Goal: Check status: Check status

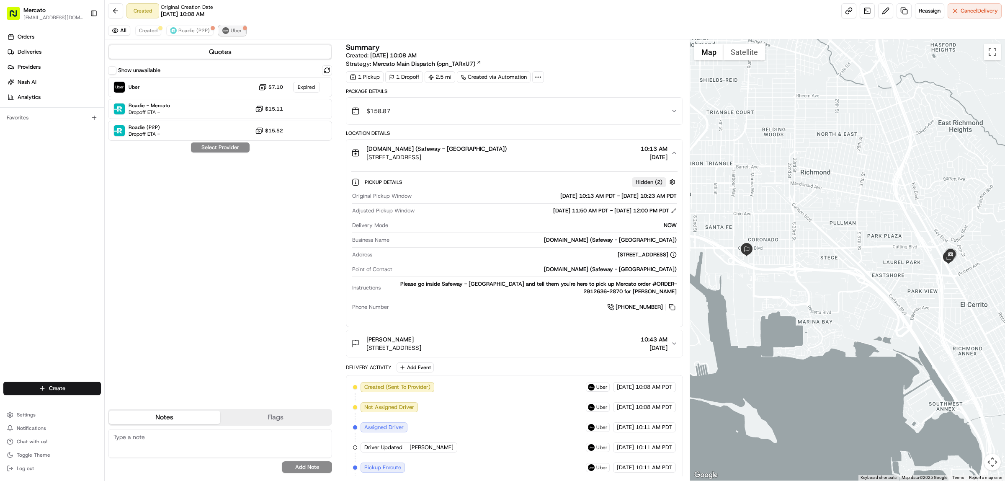
click at [246, 36] on button "Uber" at bounding box center [232, 31] width 27 height 10
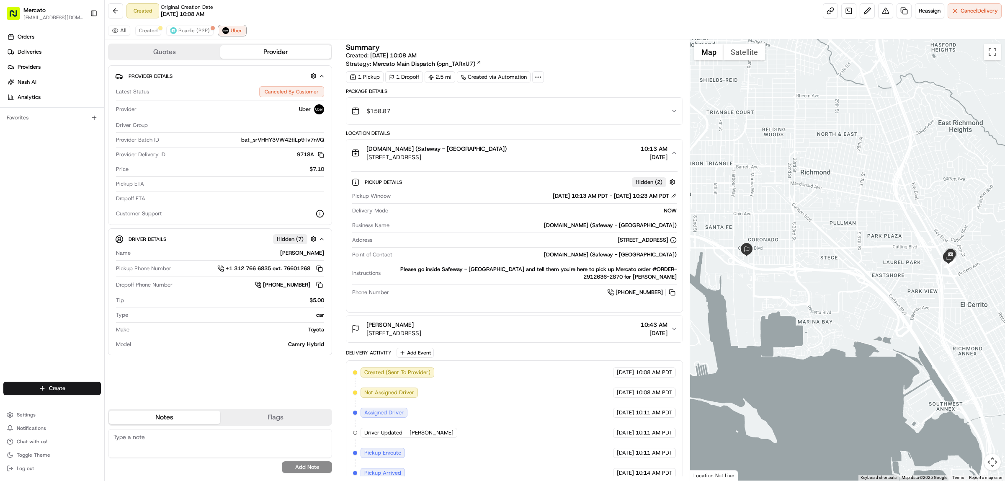
scroll to position [155, 0]
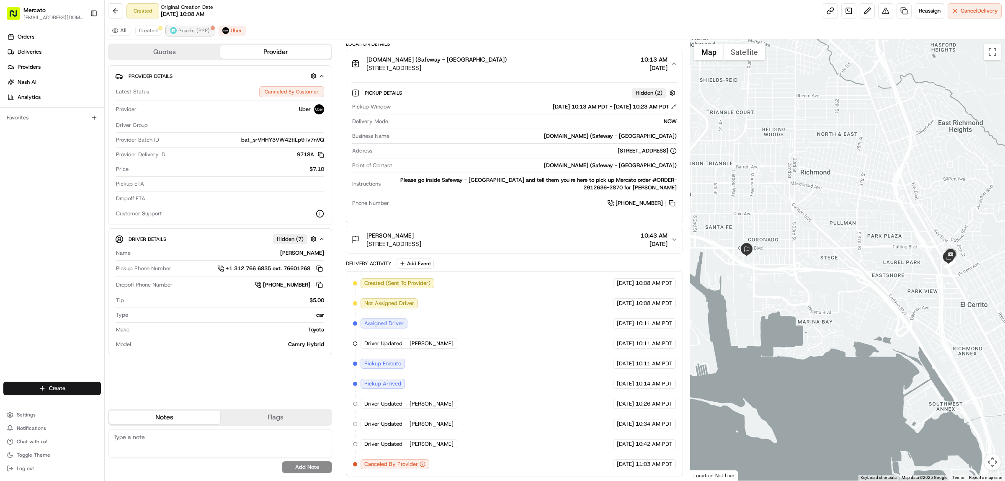
click at [202, 30] on button "Roadie (P2P)" at bounding box center [189, 31] width 47 height 10
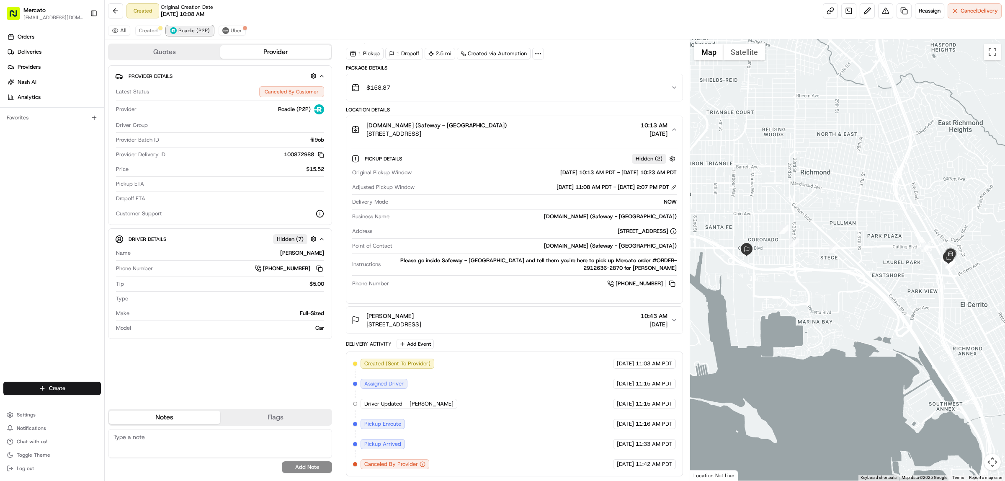
scroll to position [80, 0]
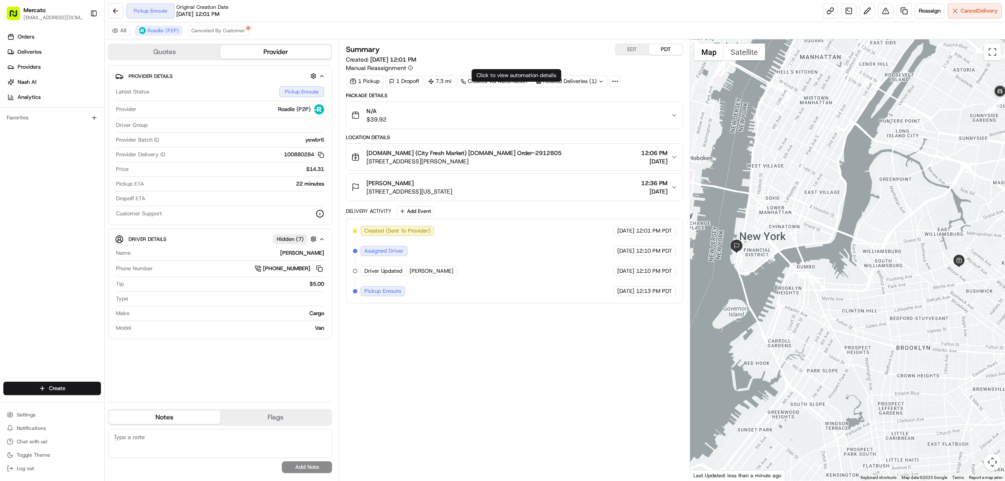
click at [608, 87] on div "Related Deliveries (1)" at bounding box center [569, 81] width 75 height 12
click at [602, 113] on span "job_PyPsZDABfWany5c4bZsLYh" at bounding box center [620, 112] width 80 height 8
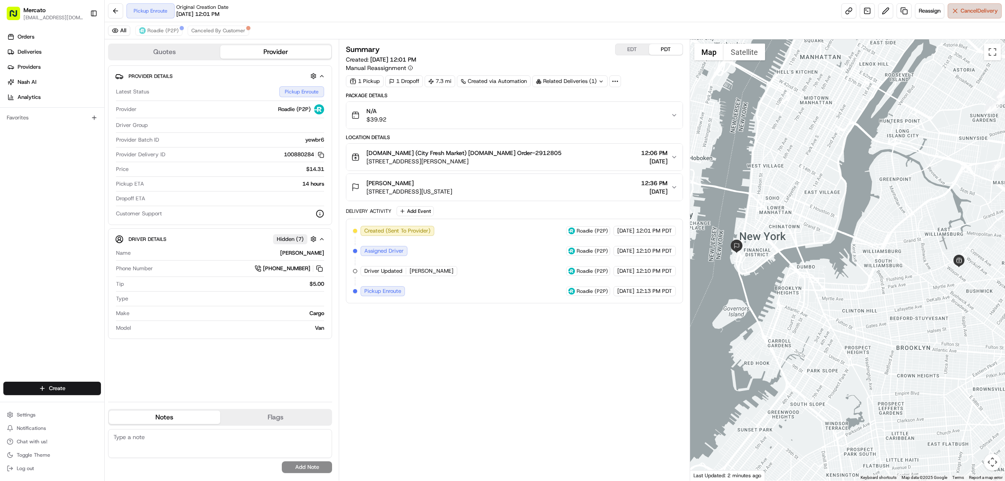
click at [973, 15] on span "Cancel Delivery" at bounding box center [979, 11] width 37 height 8
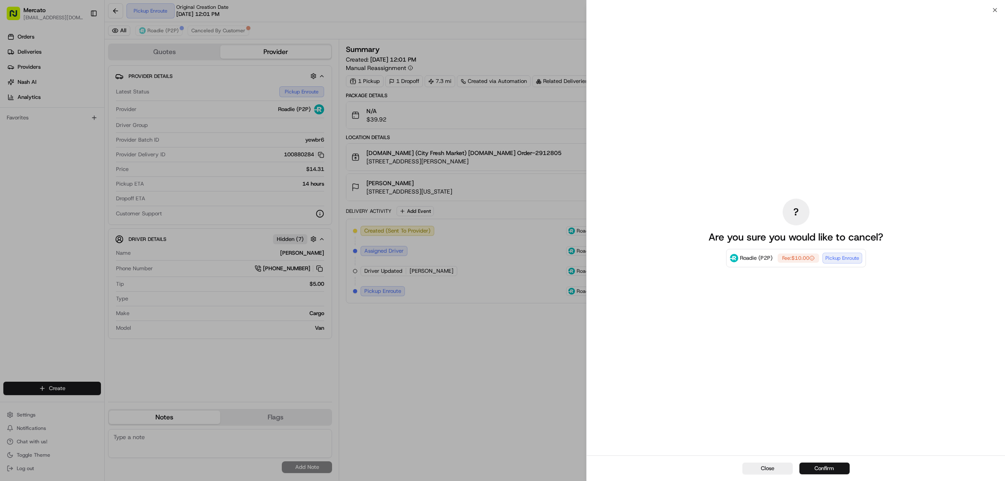
click at [819, 468] on button "Confirm" at bounding box center [825, 468] width 50 height 12
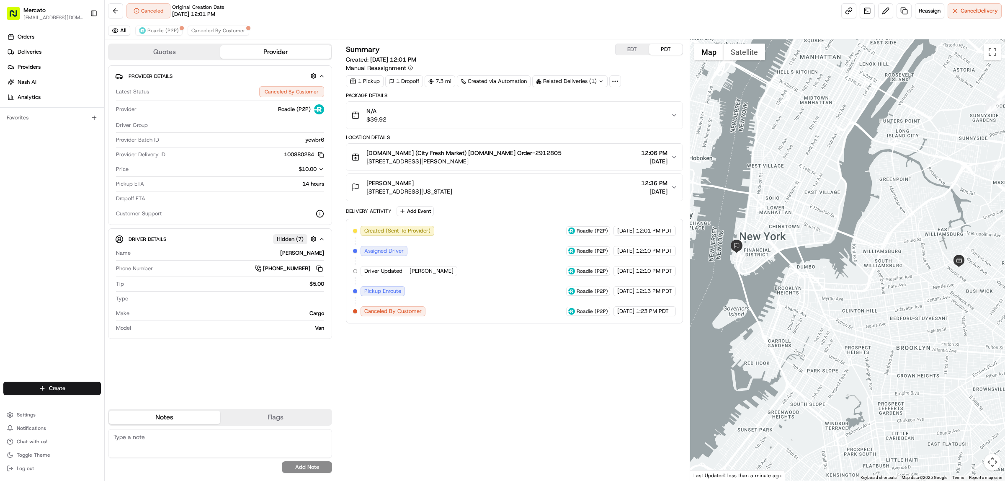
click at [480, 433] on div "Summary EDT PDT Created: 08/15/2025 12:01 PM Manual Reassignment 1 Pickup 1 Dro…" at bounding box center [514, 260] width 337 height 433
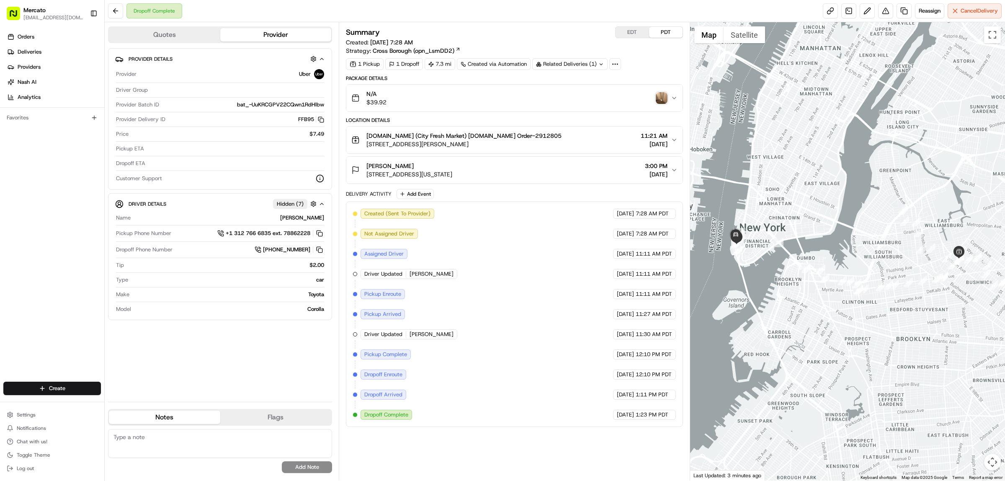
scroll to position [3, 0]
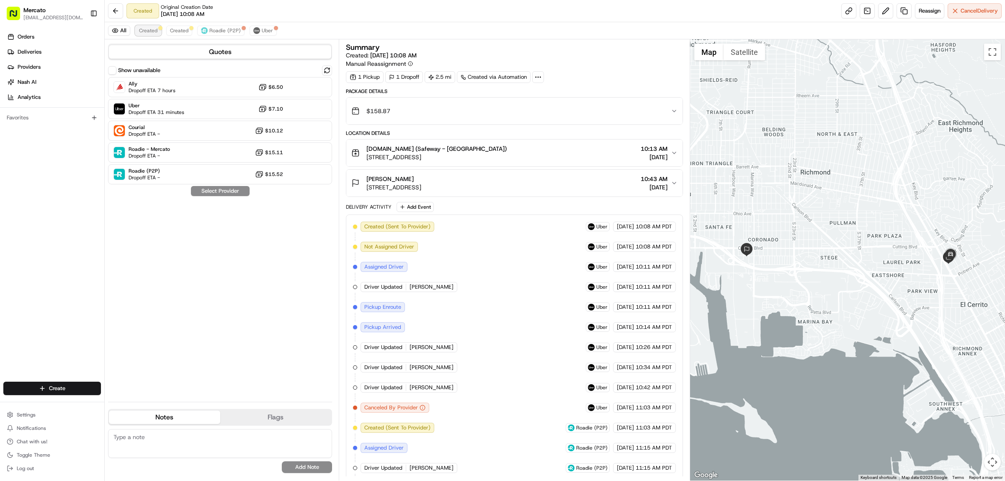
click at [158, 34] on span "Created" at bounding box center [148, 30] width 18 height 7
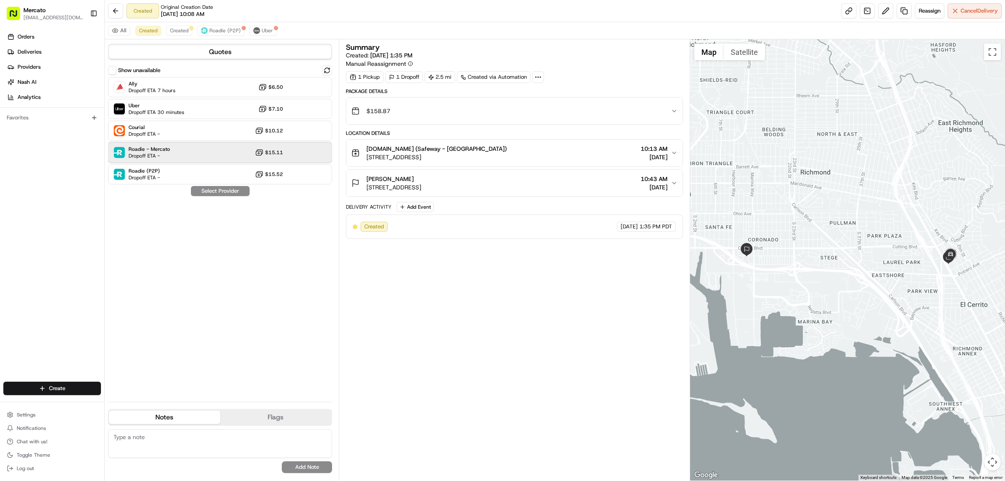
click at [232, 163] on div "Roadie - Mercato Dropoff ETA - $15.11" at bounding box center [220, 152] width 224 height 20
click at [239, 196] on button "Assign Provider" at bounding box center [220, 191] width 59 height 10
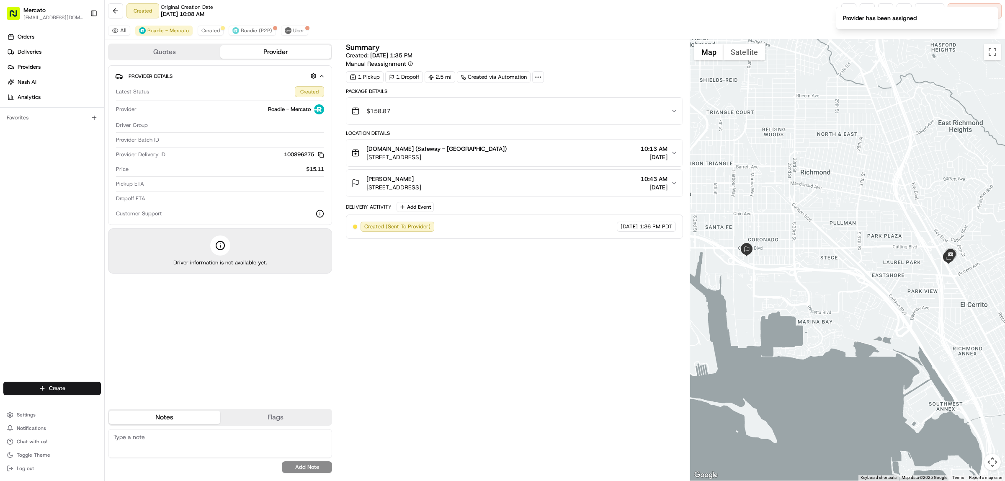
click at [238, 191] on div "Pickup ETA" at bounding box center [220, 185] width 208 height 11
click at [220, 31] on span "Created" at bounding box center [211, 30] width 18 height 7
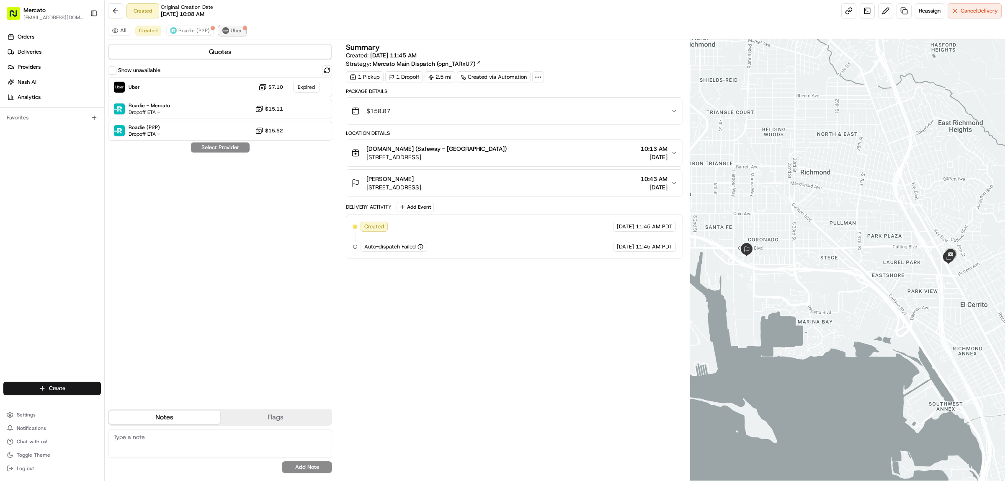
click at [229, 34] on img at bounding box center [225, 30] width 7 height 7
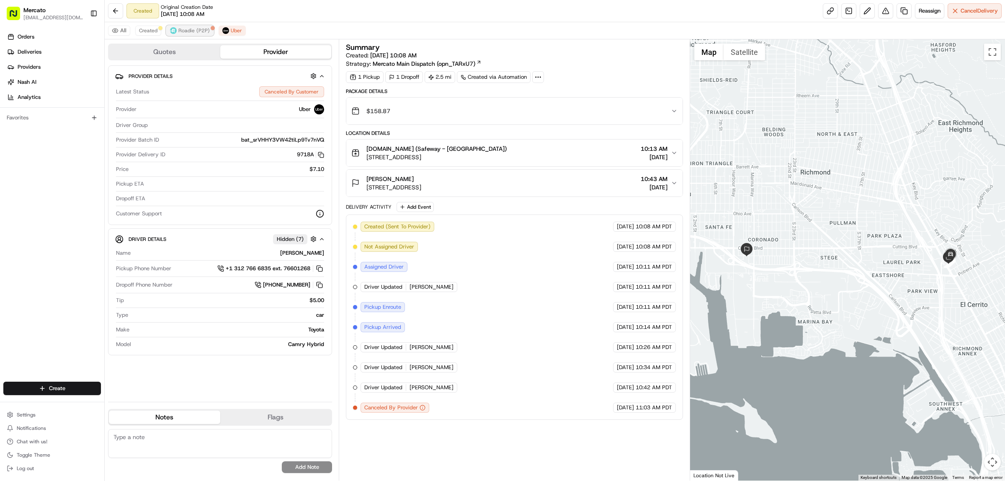
click at [210, 33] on span "Roadie (P2P)" at bounding box center [193, 30] width 31 height 7
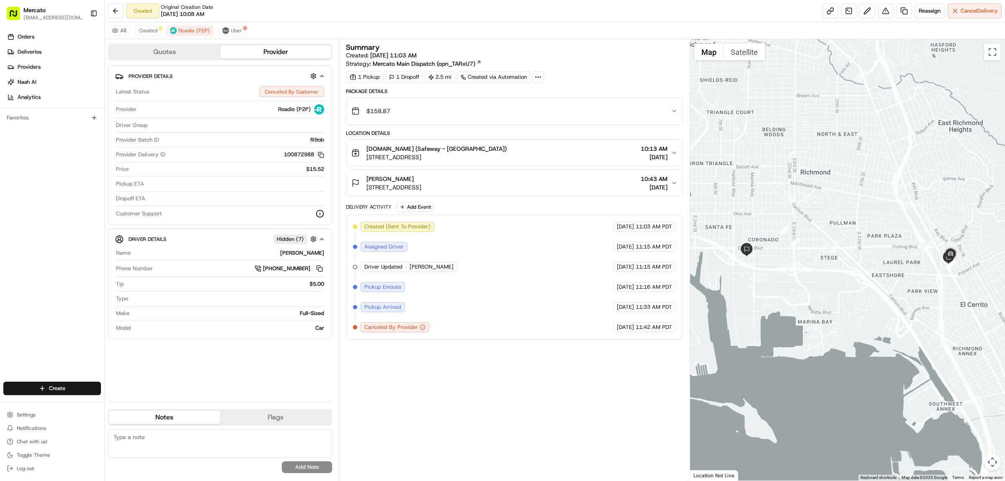
click at [260, 28] on div "All Created Roadie (P2P) Uber" at bounding box center [555, 30] width 901 height 17
click at [509, 119] on div "$158.87" at bounding box center [511, 111] width 320 height 17
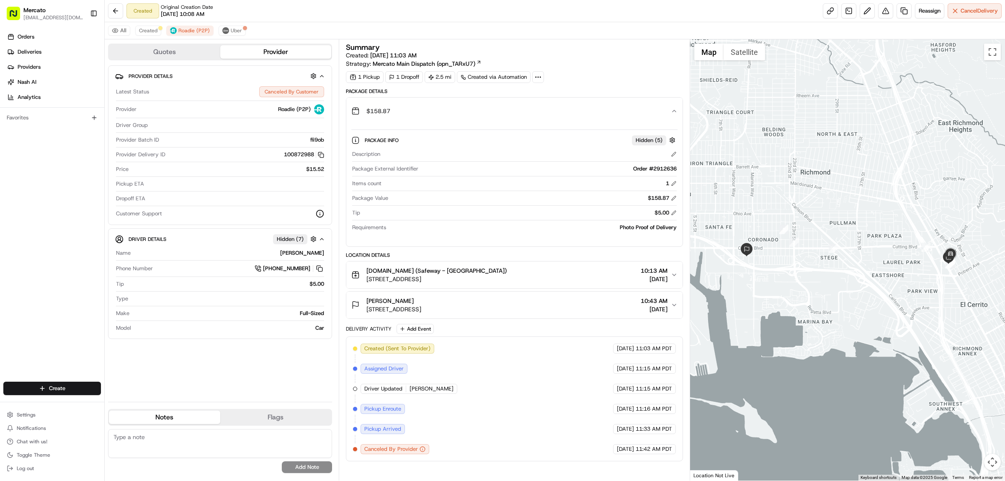
click at [665, 173] on div "Order #2912636" at bounding box center [549, 169] width 255 height 8
copy div "2912636"
click at [158, 32] on span "Created" at bounding box center [148, 30] width 18 height 7
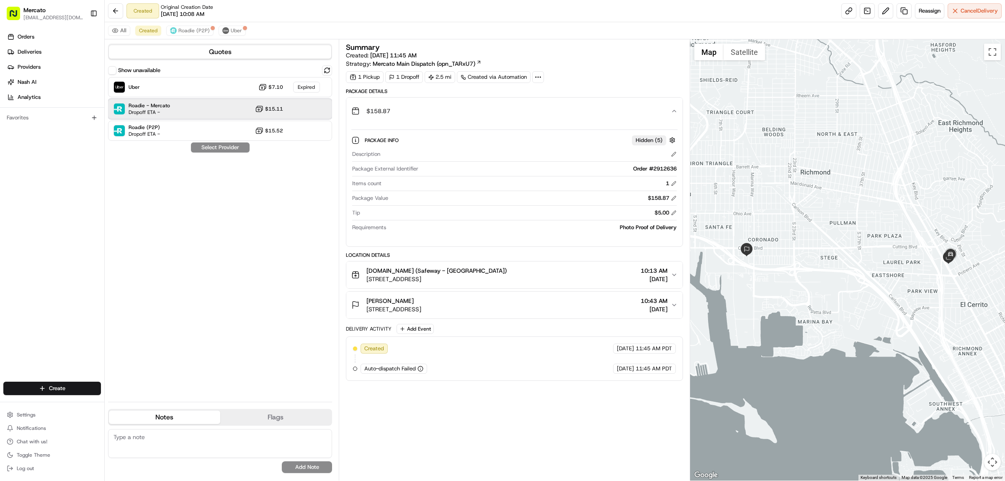
click at [212, 119] on div "Roadie - Mercato Dropoff ETA - $15.11" at bounding box center [220, 109] width 224 height 20
click at [239, 152] on button "Assign Provider" at bounding box center [220, 147] width 59 height 10
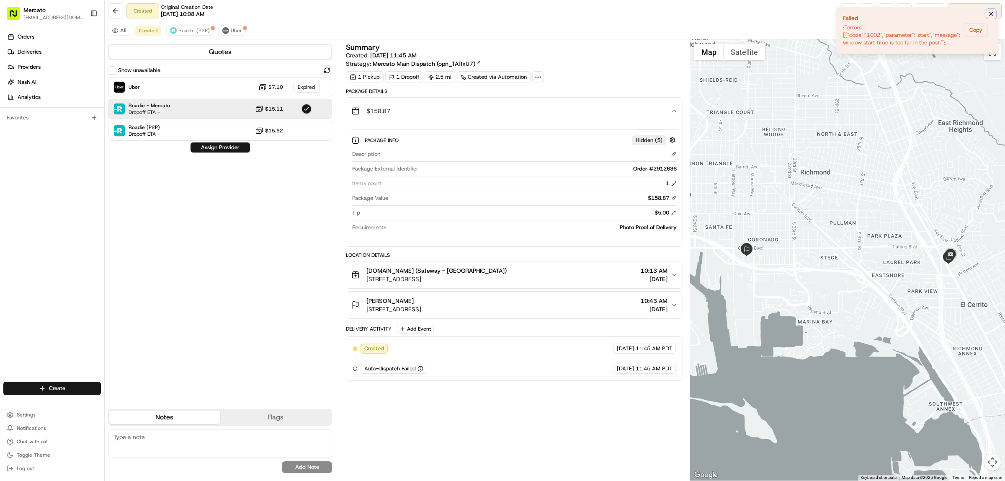
click at [990, 15] on icon "Notifications (F8)" at bounding box center [991, 13] width 3 height 3
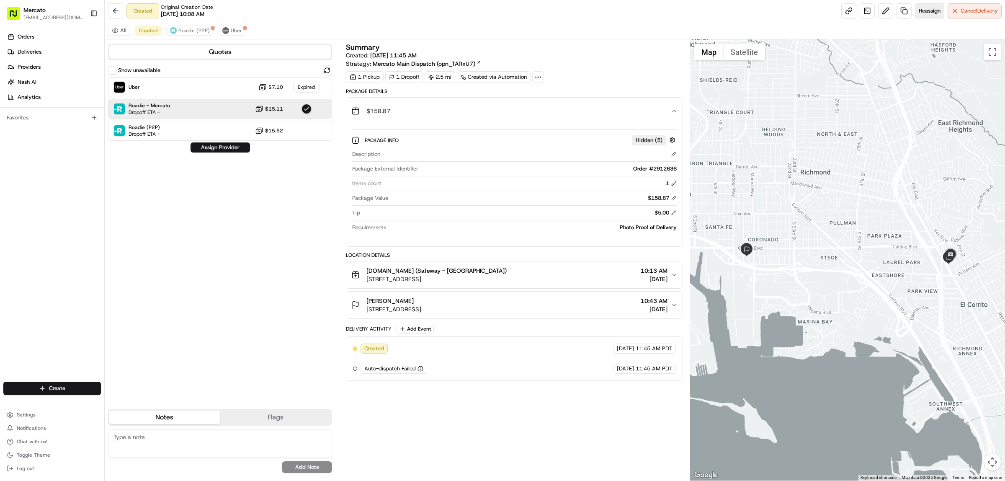
click at [920, 17] on button "Reassign" at bounding box center [929, 10] width 29 height 15
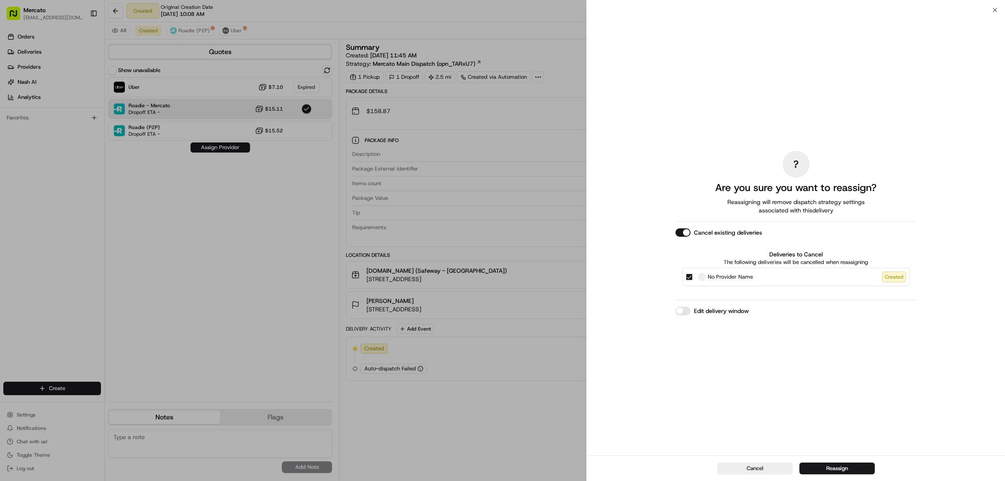
click at [660, 323] on div "? Are you sure you want to reassign? Reassigning will remove dispatch strategy …" at bounding box center [796, 232] width 419 height 445
click at [676, 315] on button "Edit delivery window" at bounding box center [683, 311] width 15 height 8
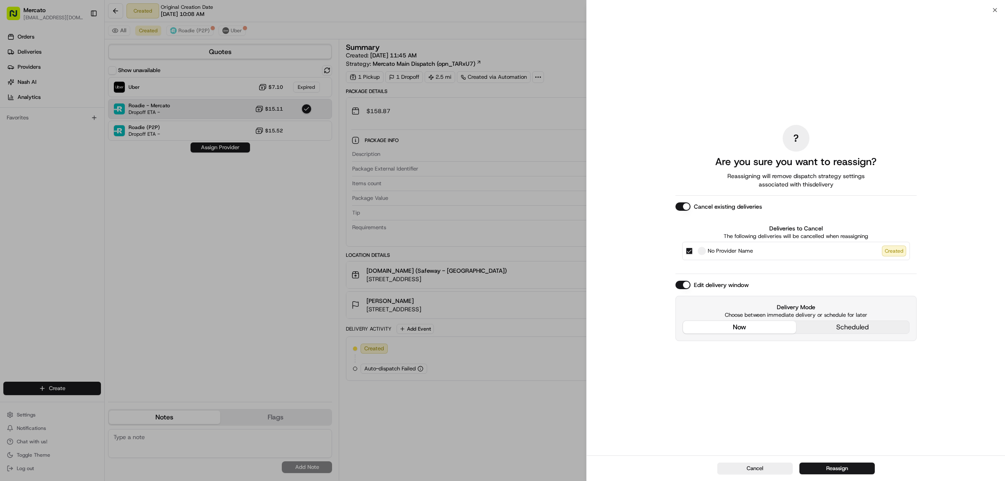
click at [676, 202] on button "Cancel existing deliveries" at bounding box center [683, 206] width 15 height 8
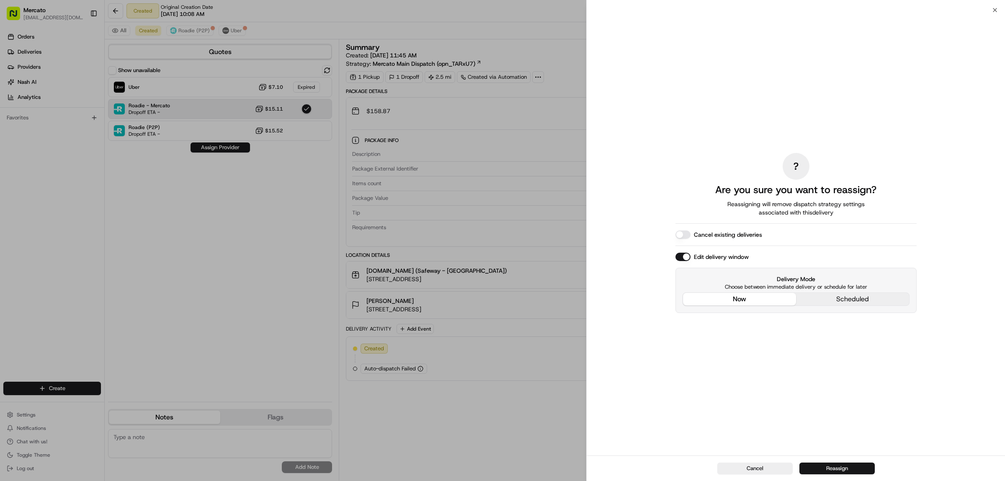
click at [814, 463] on button "Reassign" at bounding box center [837, 468] width 75 height 12
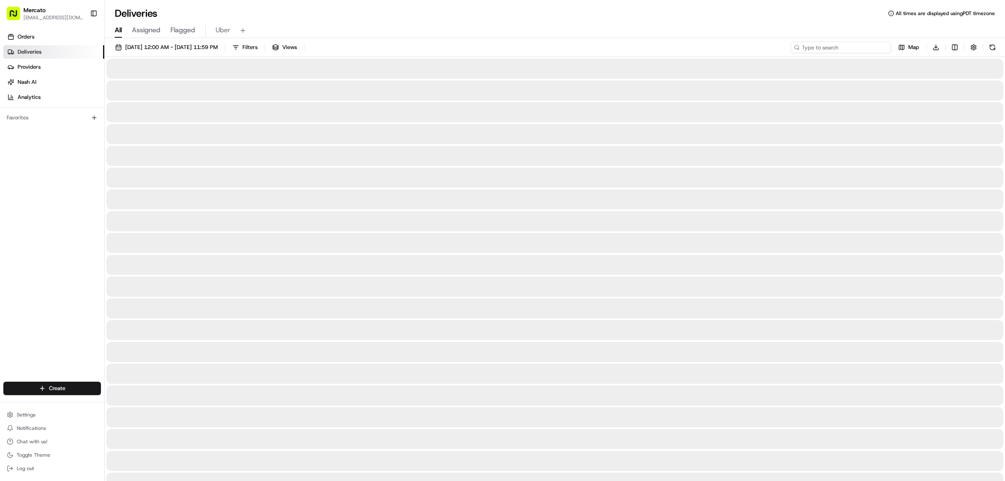
click at [839, 51] on input at bounding box center [841, 47] width 101 height 12
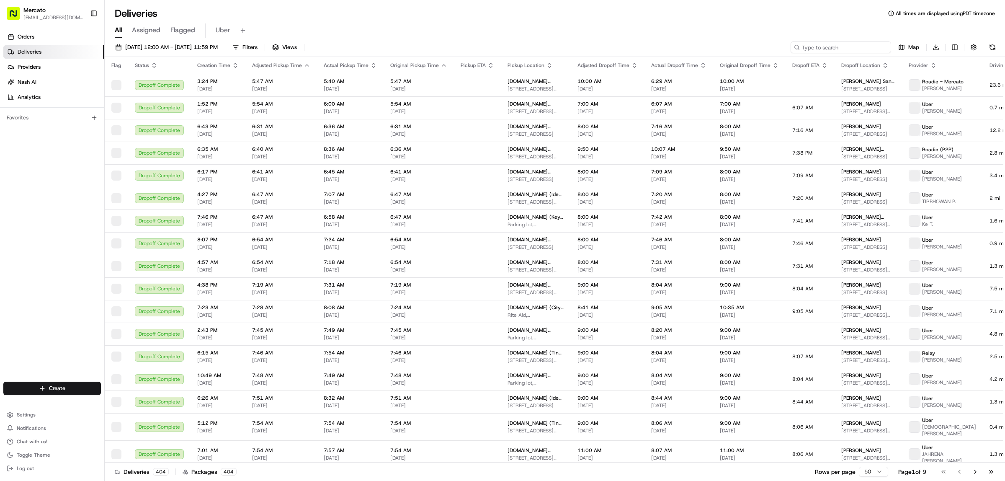
paste input "Order #2912958"
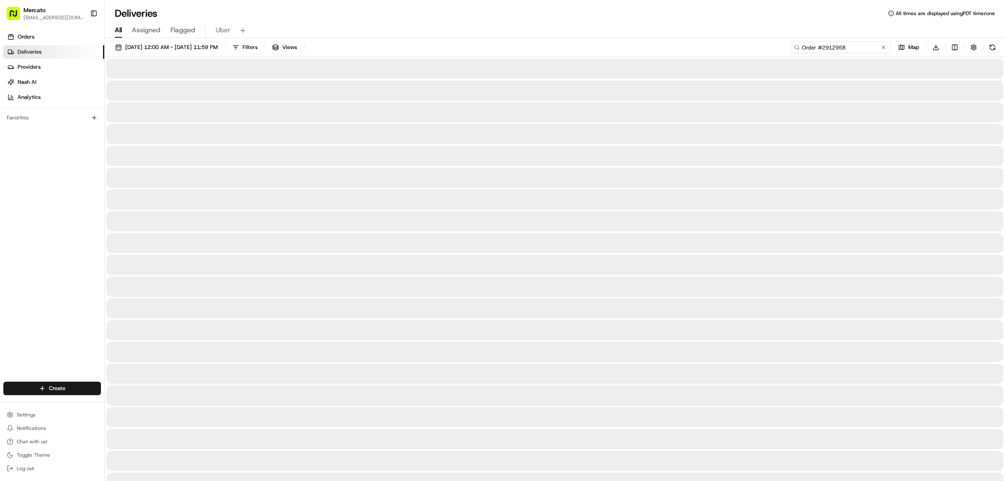
drag, startPoint x: 731, startPoint y: 53, endPoint x: 723, endPoint y: 53, distance: 8.4
click at [723, 53] on div "08/11/2025 12:00 AM - 08/17/2025 11:59 PM Filters Views Order #2912958 Map Down…" at bounding box center [555, 49] width 901 height 16
type input "2912958"
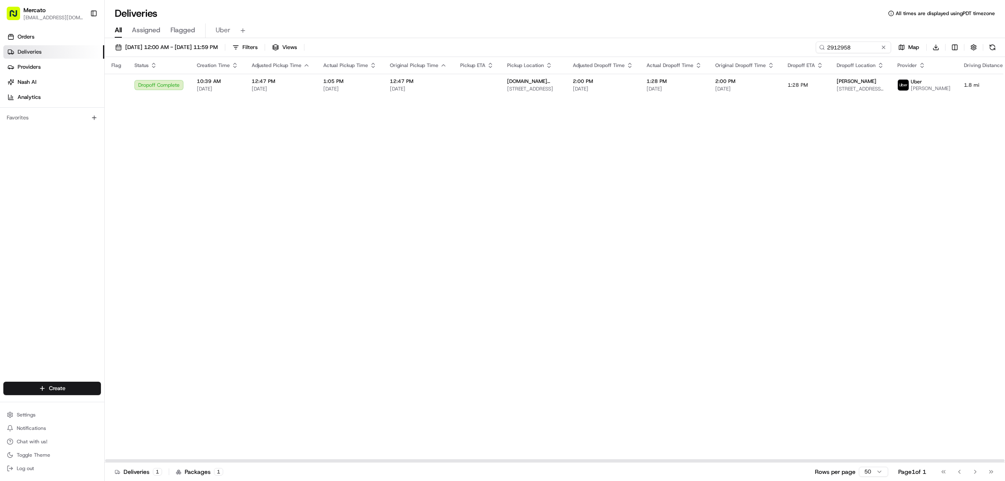
click at [501, 93] on td at bounding box center [477, 85] width 47 height 23
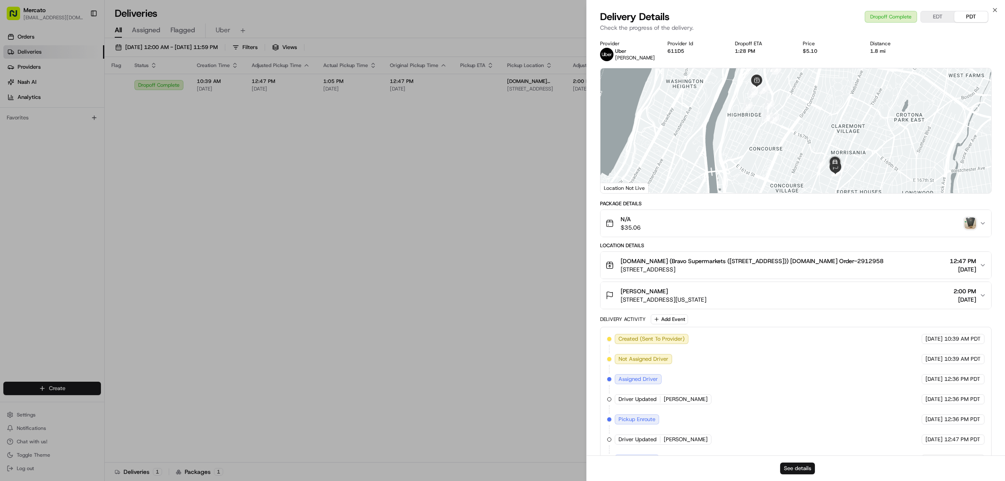
click at [797, 468] on button "See details" at bounding box center [797, 468] width 35 height 12
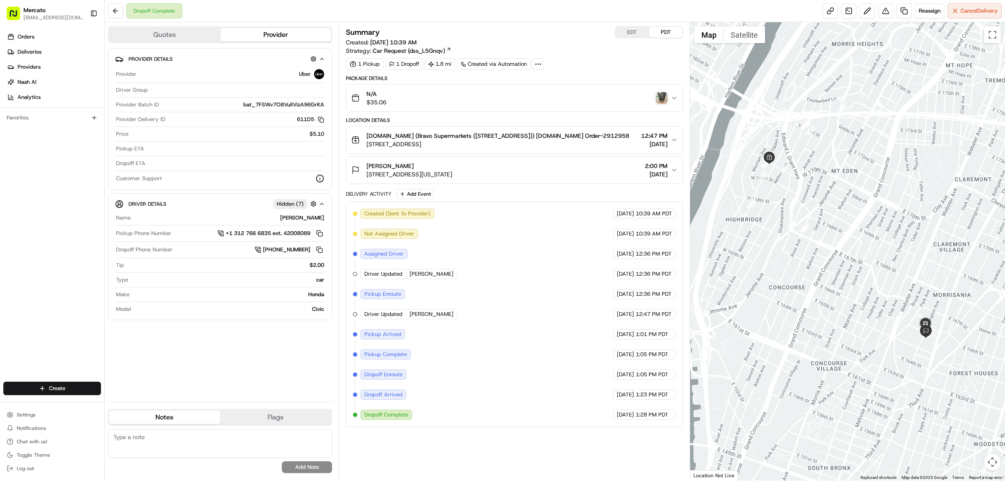
scroll to position [12, 0]
click at [662, 94] on img "button" at bounding box center [662, 98] width 12 height 12
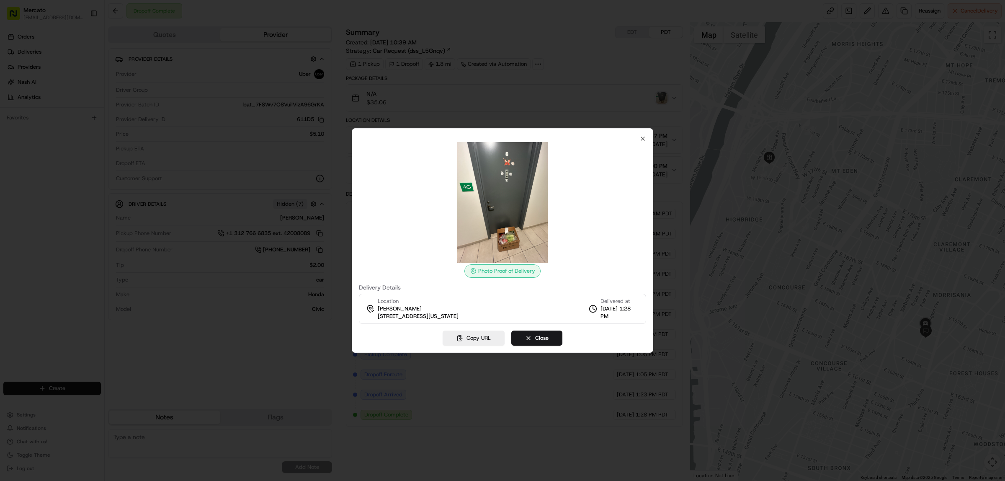
click at [640, 142] on div at bounding box center [502, 202] width 287 height 121
click at [586, 90] on div at bounding box center [502, 240] width 1005 height 481
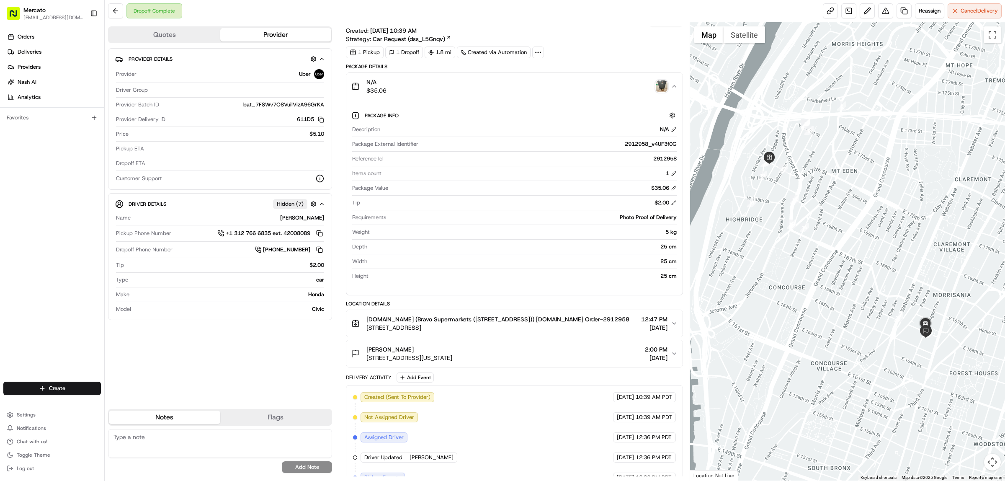
click at [586, 90] on div "N/A $35.06" at bounding box center [511, 86] width 320 height 17
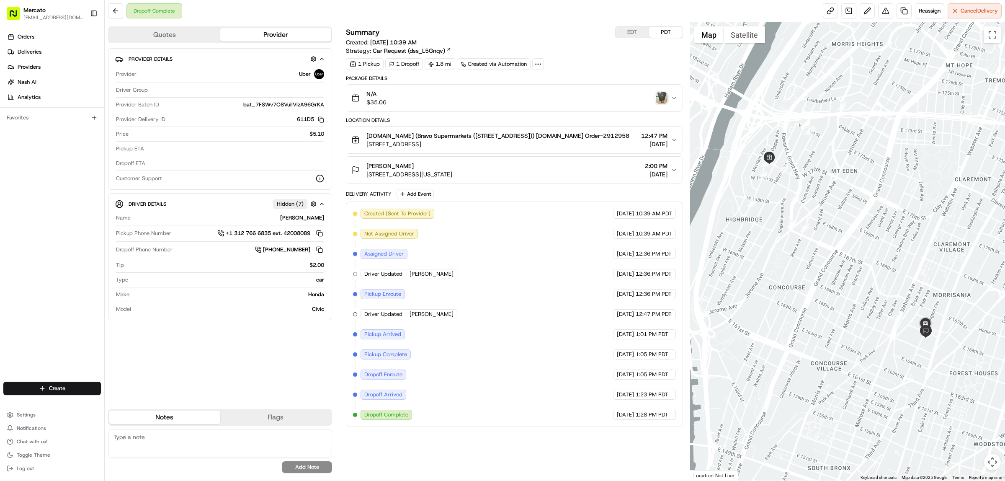
click at [661, 101] on img "button" at bounding box center [662, 98] width 12 height 12
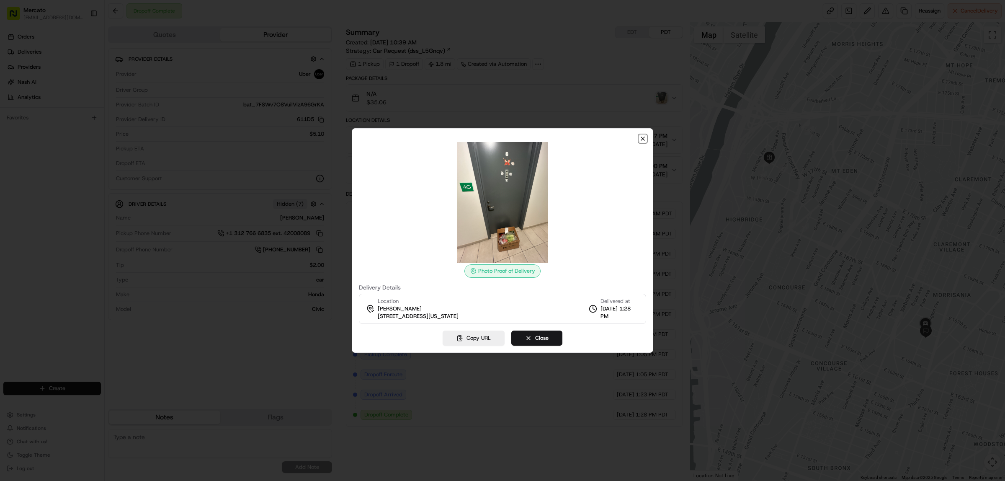
drag, startPoint x: 641, startPoint y: 127, endPoint x: 634, endPoint y: 135, distance: 11.3
click at [641, 135] on icon "button" at bounding box center [643, 138] width 7 height 7
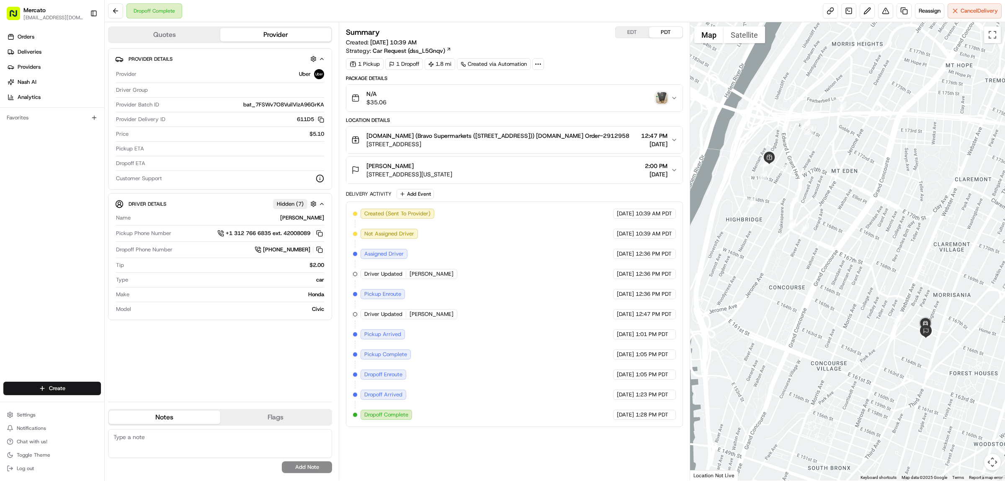
click at [659, 101] on img "button" at bounding box center [662, 98] width 12 height 12
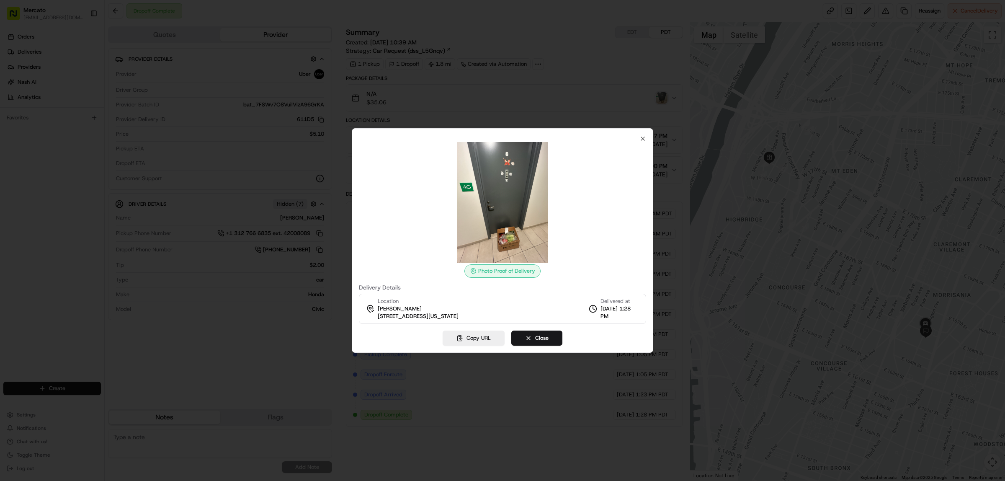
click at [650, 92] on div at bounding box center [502, 240] width 1005 height 481
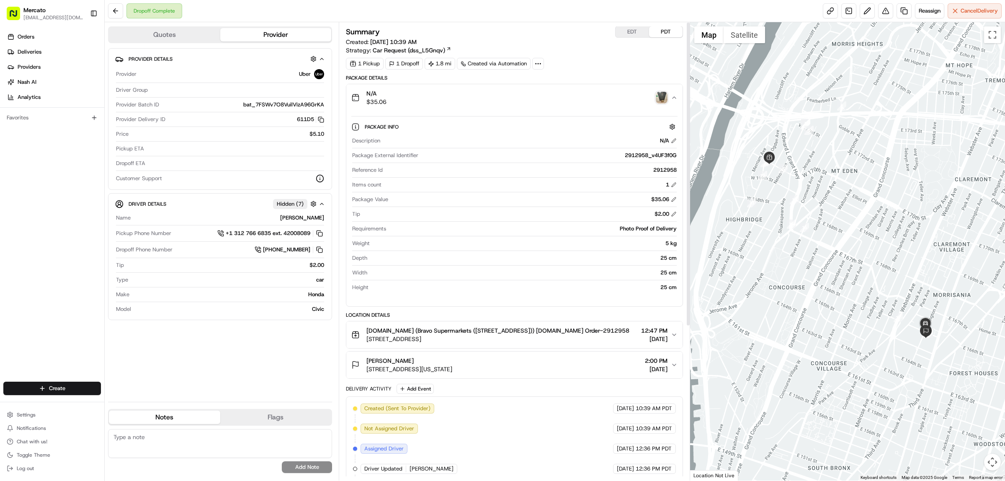
scroll to position [0, 0]
click at [666, 104] on img "button" at bounding box center [662, 98] width 12 height 12
